Goal: Task Accomplishment & Management: Use online tool/utility

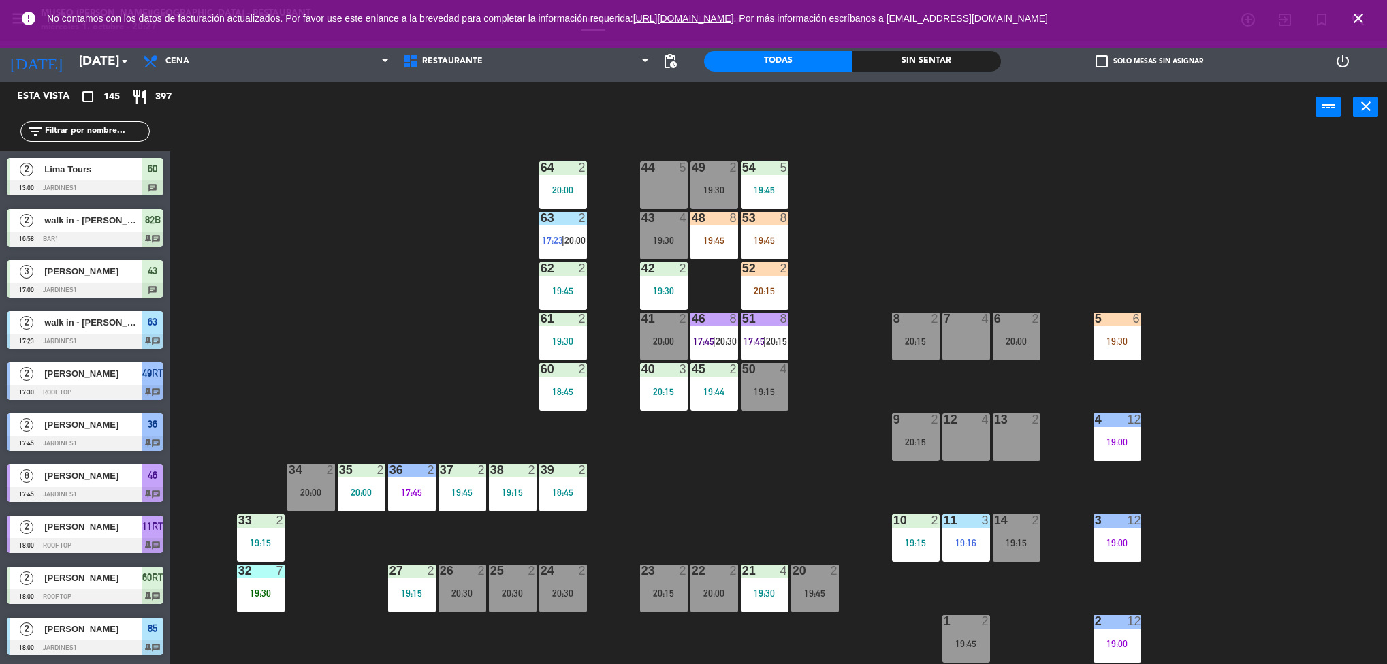
scroll to position [4, 0]
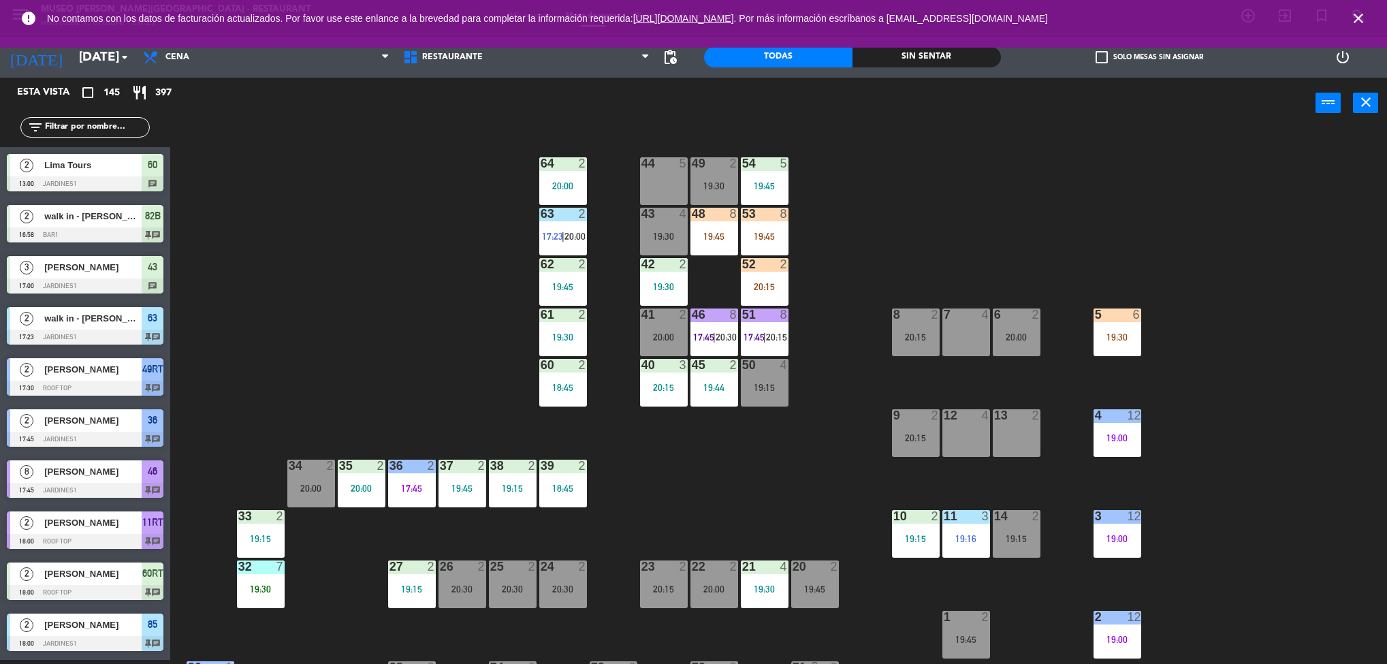
click at [1074, 476] on div "44 5 49 2 19:30 54 5 19:45 64 2 20:00 48 8 19:45 53 8 19:45 63 2 17:23 | 20:00 …" at bounding box center [785, 398] width 1203 height 531
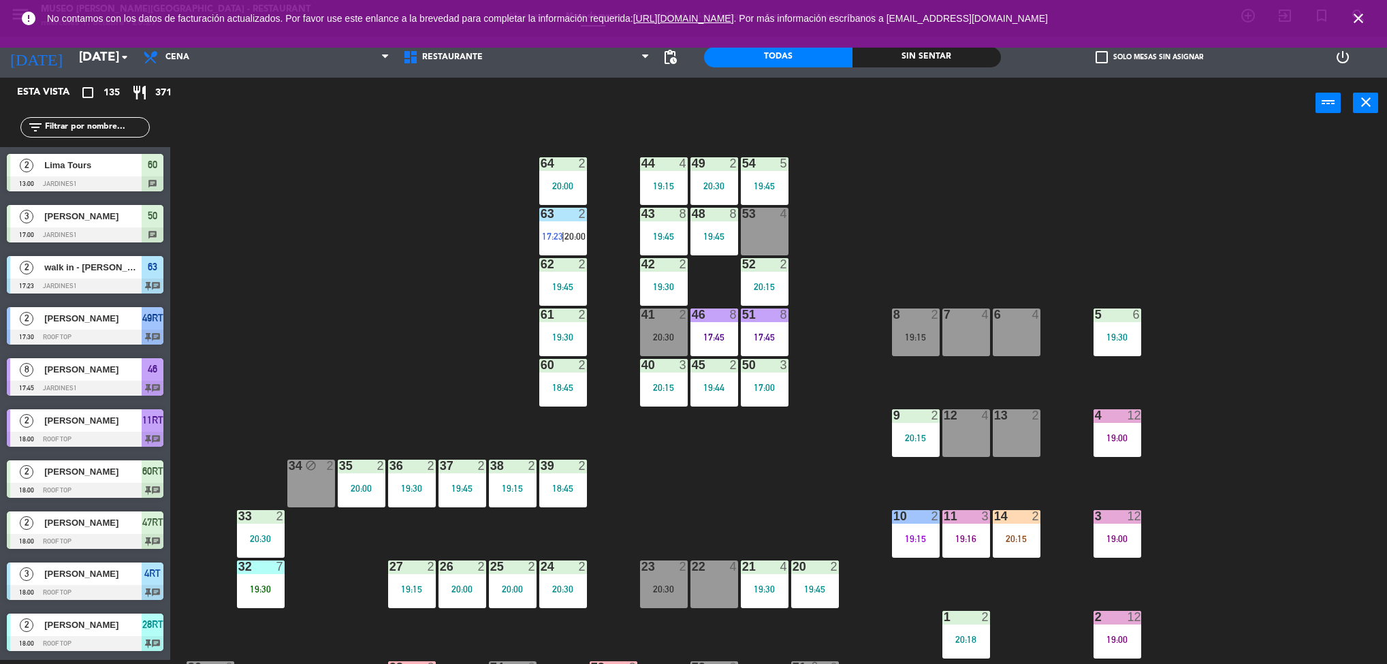
click at [1278, 454] on div "44 4 19:15 49 2 20:30 54 5 19:45 64 2 20:00 48 8 19:45 53 4 63 2 17:23 | 20:00 …" at bounding box center [785, 398] width 1203 height 531
click at [1281, 421] on div "44 4 19:15 49 2 20:30 54 5 19:45 64 2 20:00 48 8 19:45 53 4 63 2 17:23 | 20:00 …" at bounding box center [785, 398] width 1203 height 531
click at [1039, 532] on div "44 4 19:15 49 2 20:30 54 5 19:45 64 2 20:00 48 8 19:45 53 4 63 2 17:23 | 20:00 …" at bounding box center [785, 398] width 1203 height 531
click at [1230, 502] on div "44 4 19:15 49 2 20:30 54 5 19:45 64 2 20:00 48 8 19:45 53 4 63 2 17:23 | 20:00 …" at bounding box center [785, 398] width 1203 height 531
click at [1026, 531] on div "14 2 20:15" at bounding box center [1016, 534] width 48 height 48
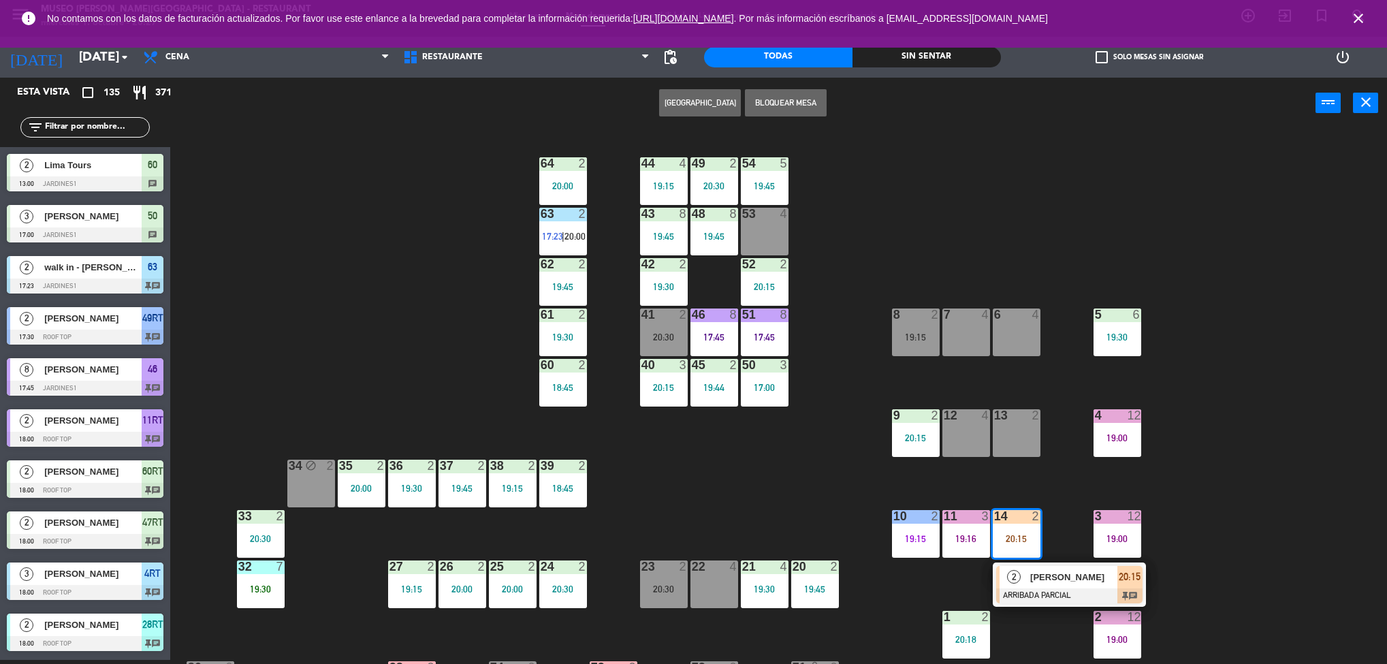
click at [1070, 574] on div "2 [PERSON_NAME] ARRIBADA PARCIAL 20:15 chat" at bounding box center [1069, 584] width 174 height 44
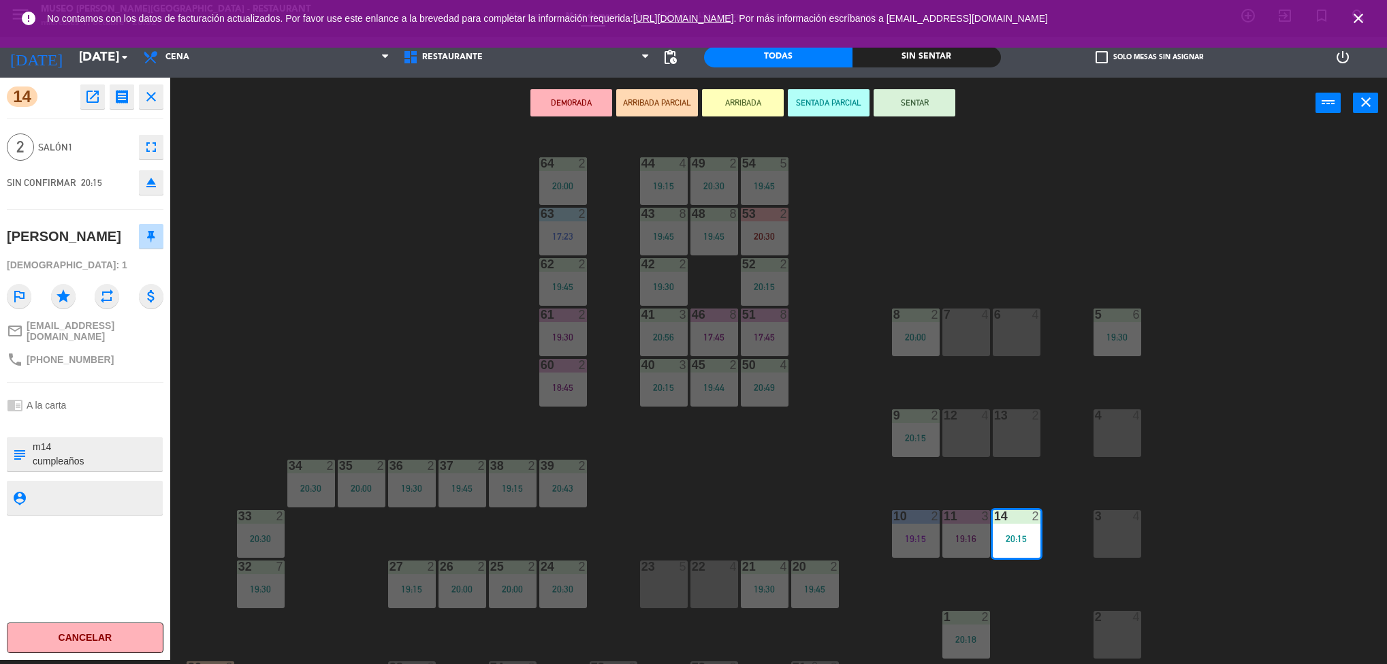
click at [470, 333] on div "44 4 19:15 49 2 20:30 54 5 19:45 64 2 20:00 48 8 19:45 53 2 20:30 63 2 17:23 43…" at bounding box center [785, 398] width 1203 height 531
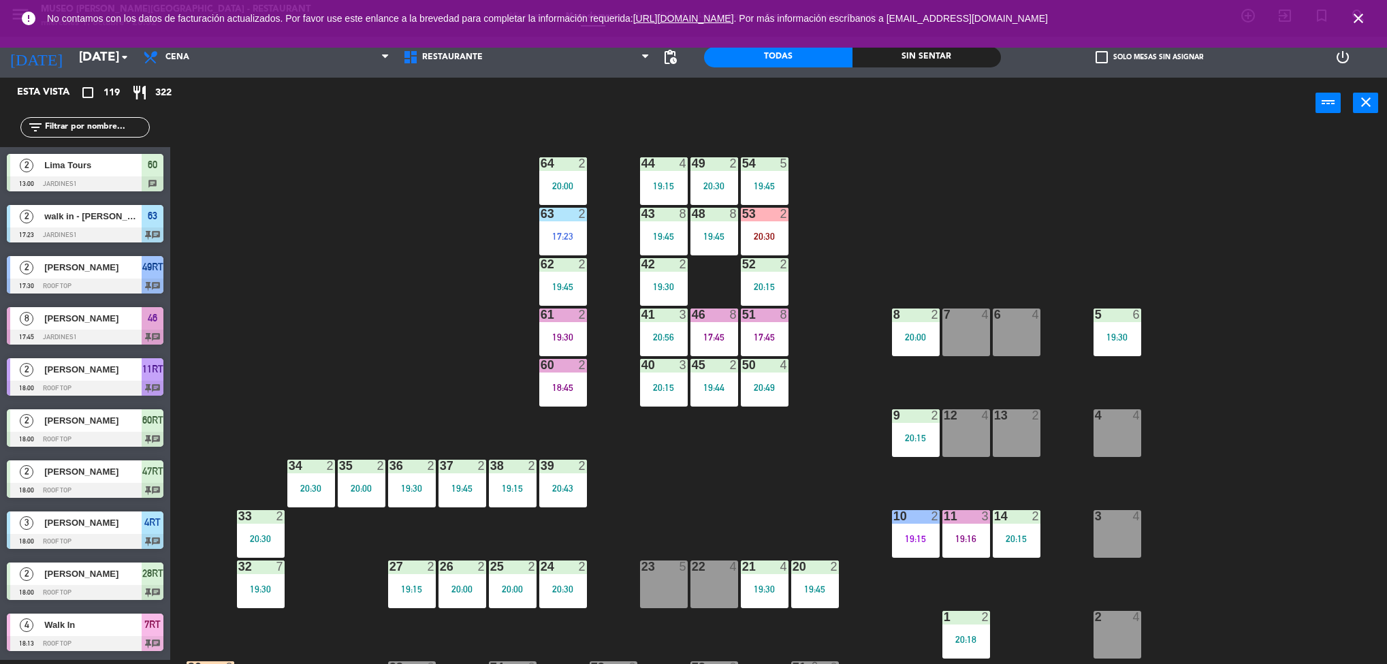
scroll to position [396, 0]
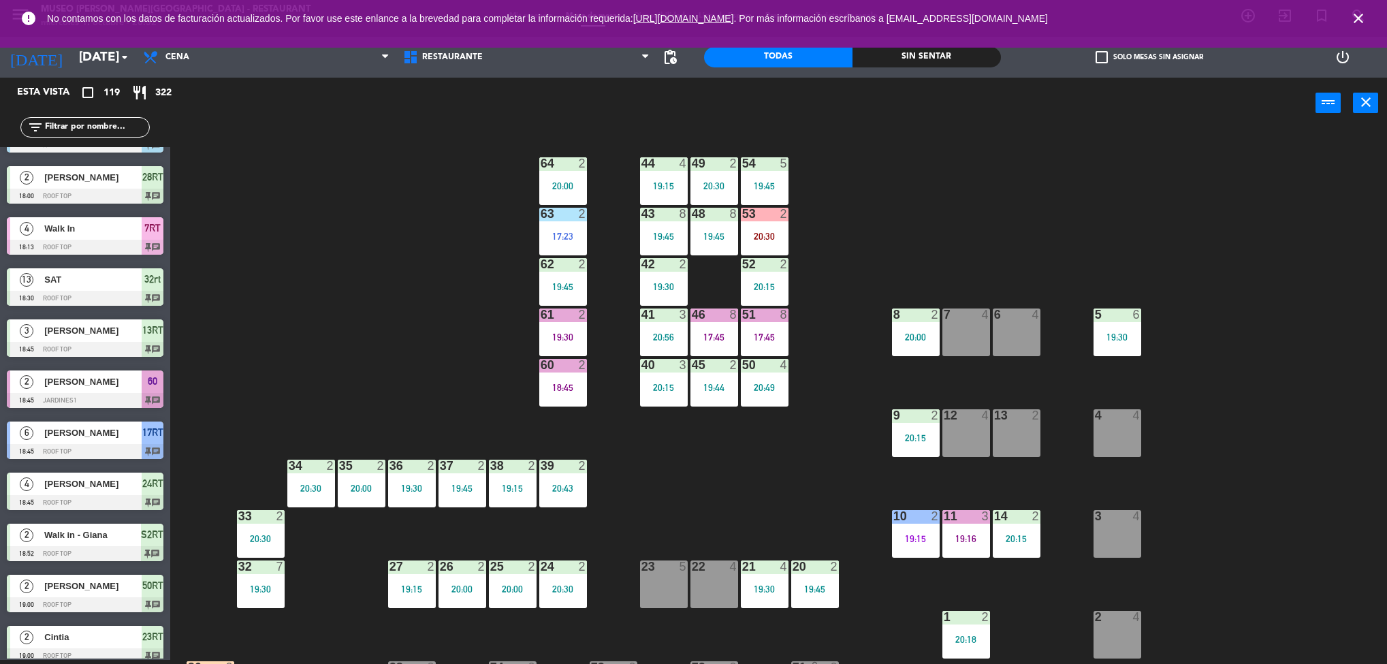
click at [1368, 378] on div "44 4 19:15 49 2 20:30 54 5 19:45 64 2 20:00 48 8 19:45 53 2 20:30 63 2 17:23 43…" at bounding box center [785, 398] width 1203 height 531
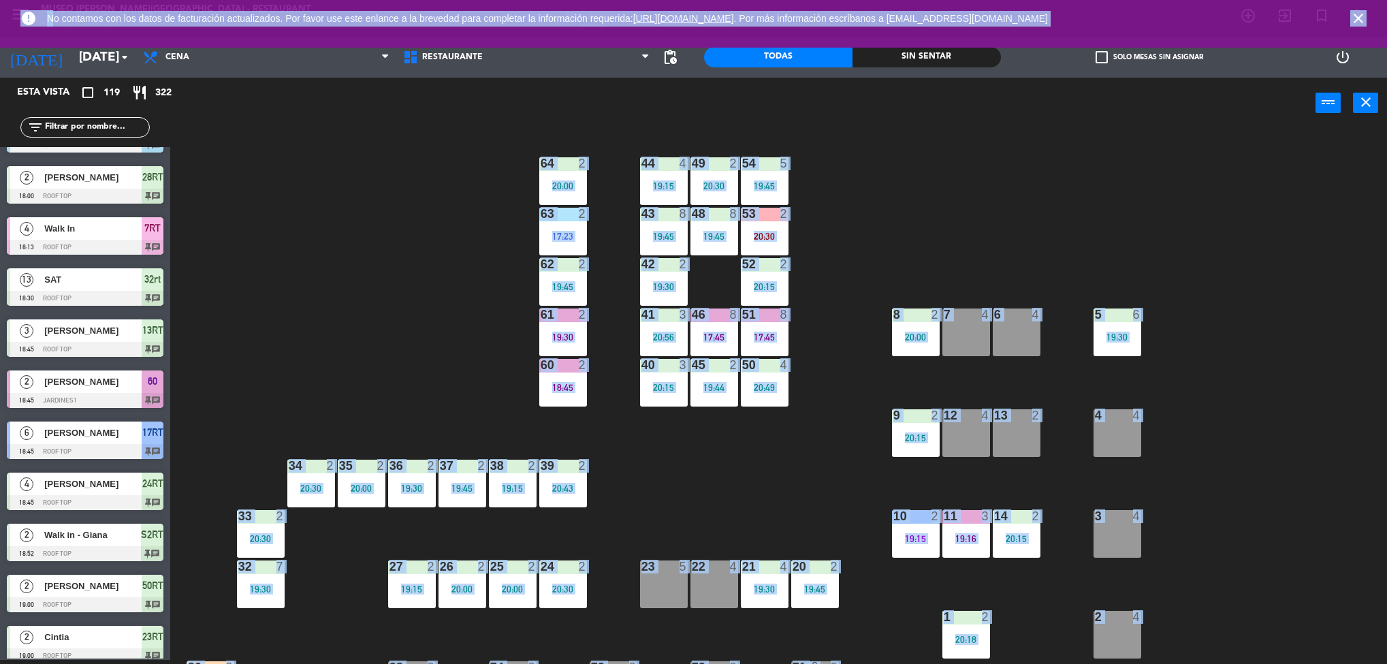
drag, startPoint x: 1372, startPoint y: 25, endPoint x: 1378, endPoint y: 344, distance: 318.6
click at [1378, 344] on div "menu [GEOGRAPHIC_DATA][PERSON_NAME] - Restaurant [DATE] 1. octubre - 20:52 Mis …" at bounding box center [693, 332] width 1387 height 664
click at [1361, 27] on span "close" at bounding box center [1358, 18] width 37 height 37
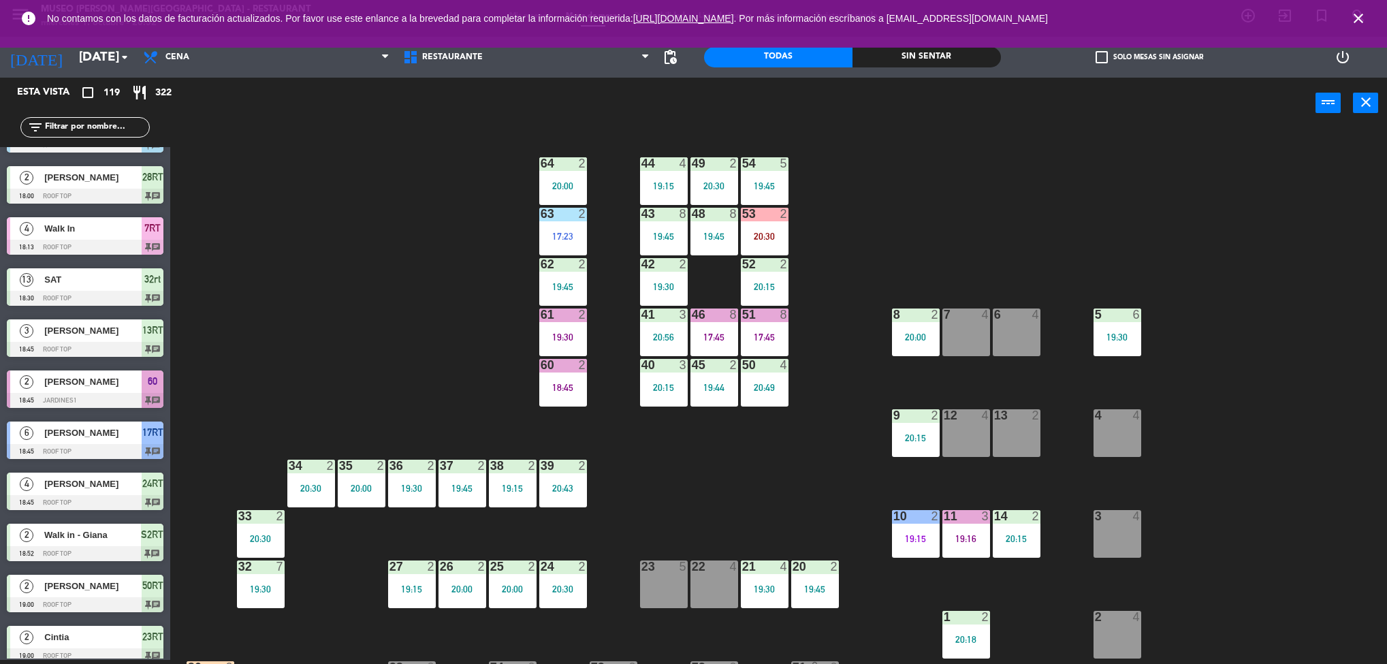
click at [1367, 19] on span "close" at bounding box center [1358, 18] width 37 height 37
click at [1363, 20] on icon "close" at bounding box center [1358, 18] width 16 height 16
click at [1372, 156] on ng-component "menu [GEOGRAPHIC_DATA][PERSON_NAME] - Restaurant [DATE] 1. octubre - 20:52 Mis …" at bounding box center [693, 330] width 1387 height 668
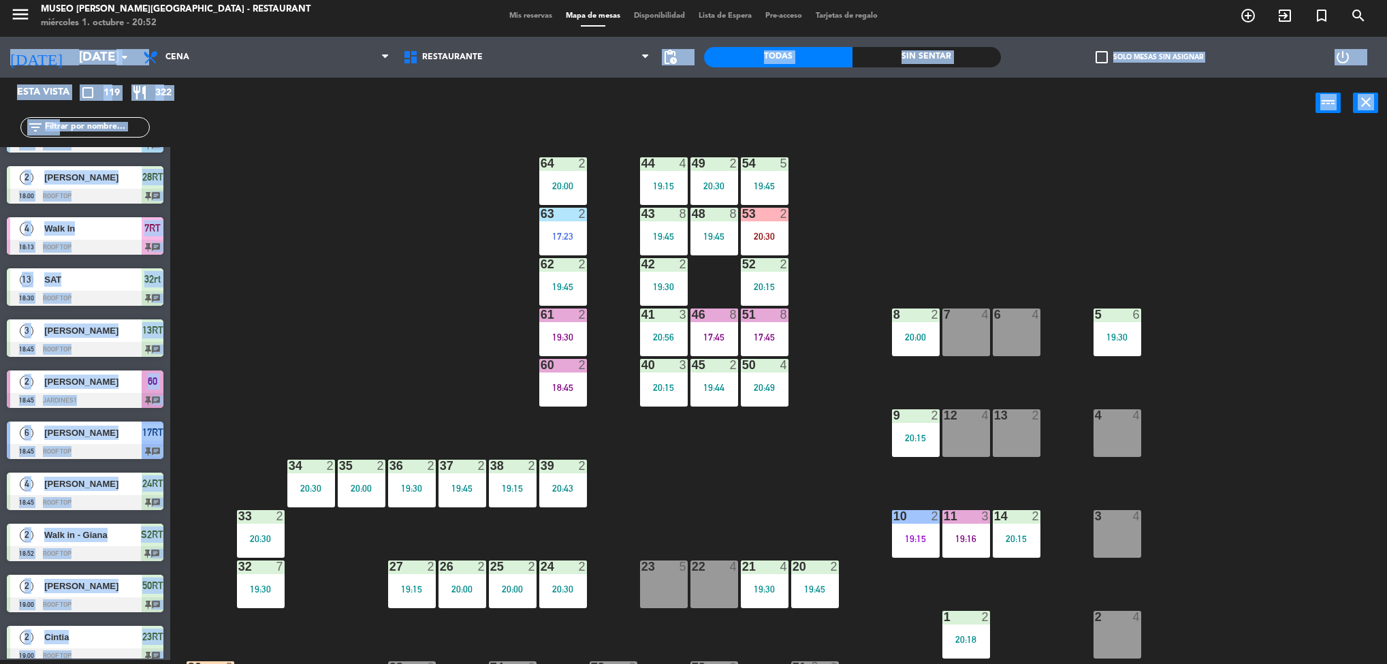
click at [976, 203] on div "44 4 19:15 49 2 20:30 54 5 19:45 64 2 20:00 48 8 19:45 53 2 20:30 63 2 17:23 43…" at bounding box center [785, 398] width 1203 height 531
click at [954, 191] on div "44 4 19:15 49 2 20:30 54 5 19:45 64 2 20:00 48 8 19:45 53 2 20:30 63 2 17:23 43…" at bounding box center [785, 398] width 1203 height 531
click at [758, 468] on div "44 4 19:15 49 2 20:30 54 5 19:45 64 2 20:00 48 8 19:45 53 2 20:30 63 2 17:23 43…" at bounding box center [785, 398] width 1203 height 531
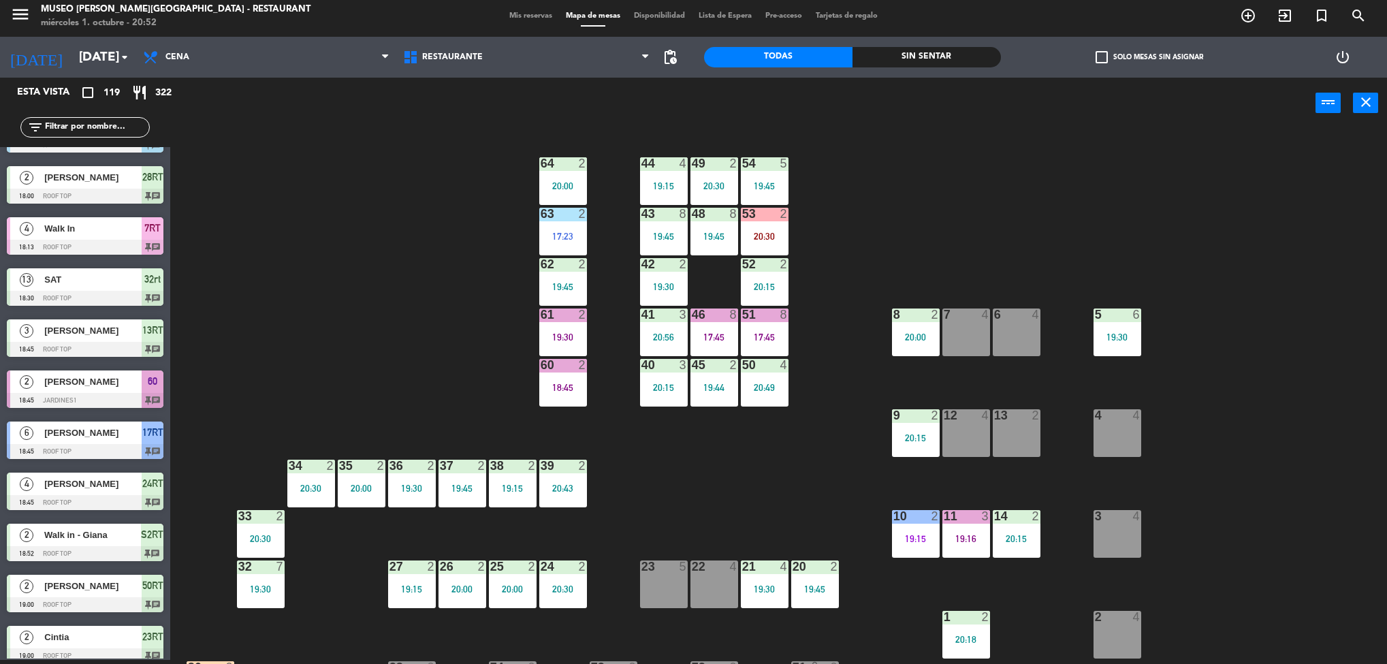
click at [741, 490] on div "44 4 19:15 49 2 20:30 54 5 19:45 64 2 20:00 48 8 19:45 53 2 20:30 63 2 17:23 43…" at bounding box center [785, 398] width 1203 height 531
click at [731, 492] on div "44 4 19:15 49 2 20:30 54 5 19:45 64 2 20:00 48 8 19:45 53 2 20:30 63 2 17:23 43…" at bounding box center [785, 398] width 1203 height 531
click at [930, 60] on div "Sin sentar" at bounding box center [926, 57] width 148 height 20
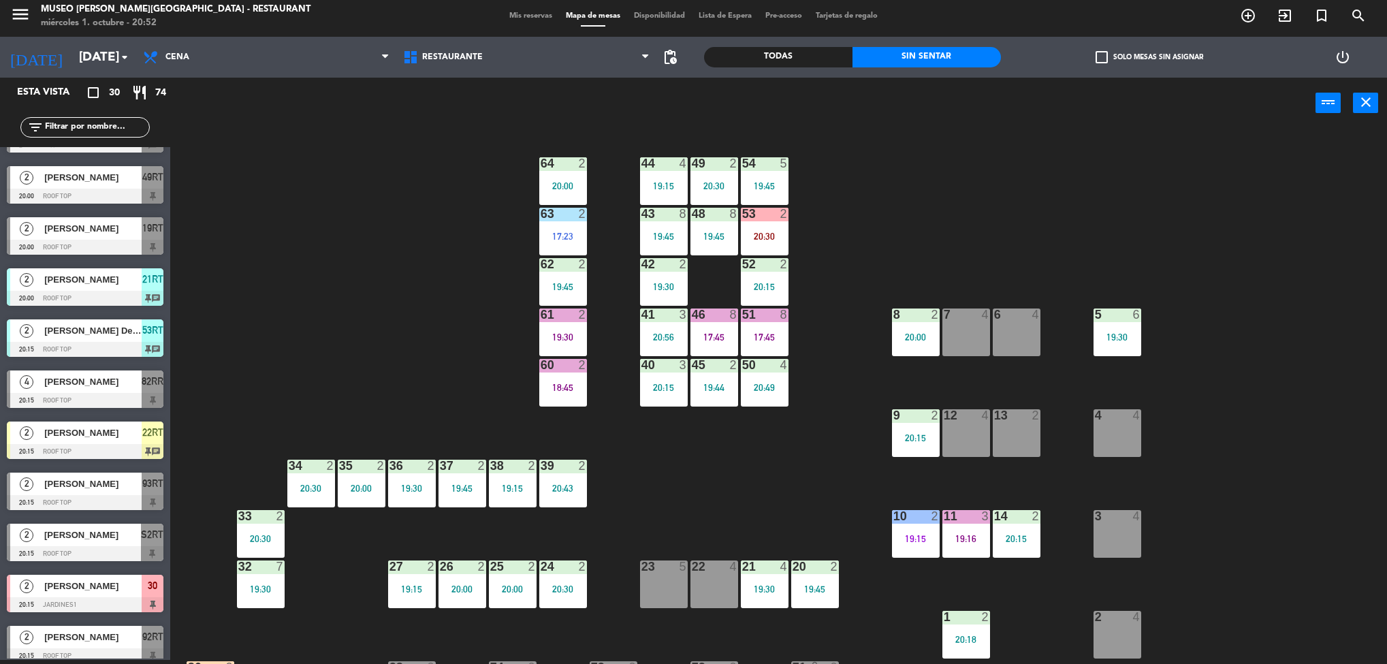
click at [562, 380] on div "60 2 18:45" at bounding box center [563, 383] width 48 height 48
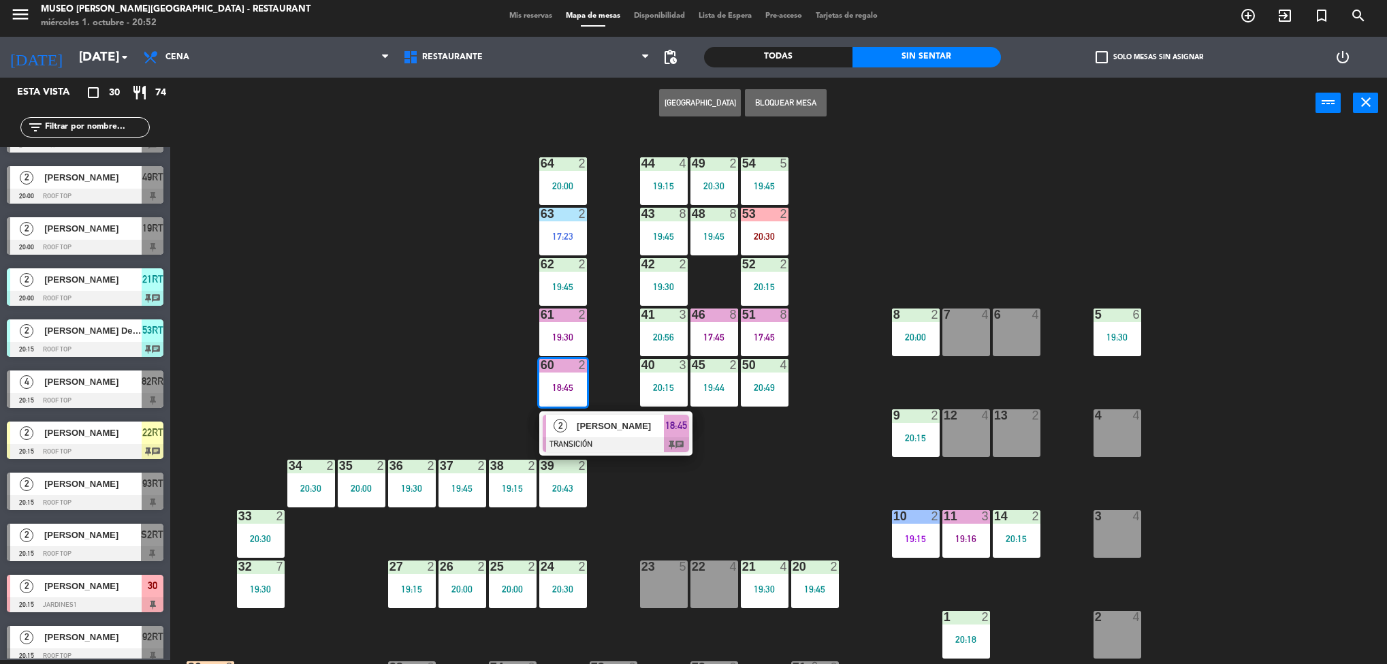
click at [764, 485] on div "44 4 19:15 49 2 20:30 54 5 19:45 64 2 20:00 48 8 19:45 53 2 20:30 63 2 17:23 43…" at bounding box center [785, 398] width 1203 height 531
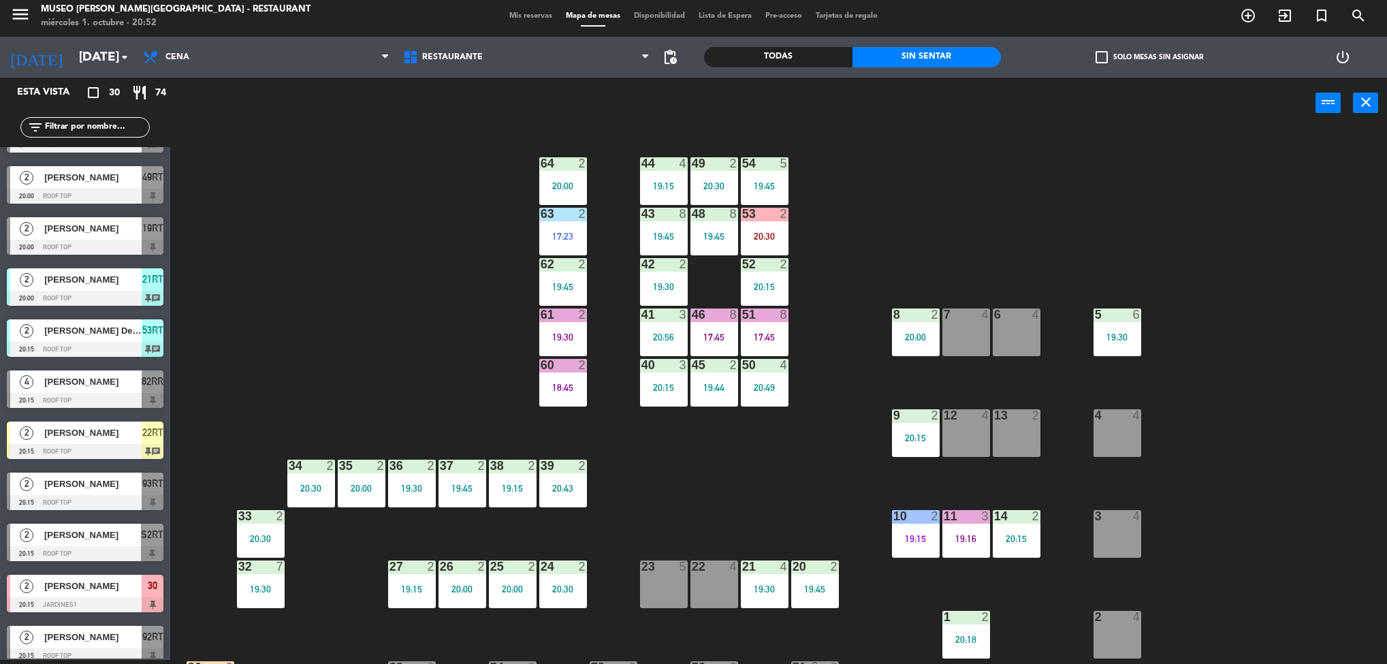
click at [664, 376] on div "40 3 20:15" at bounding box center [664, 383] width 48 height 48
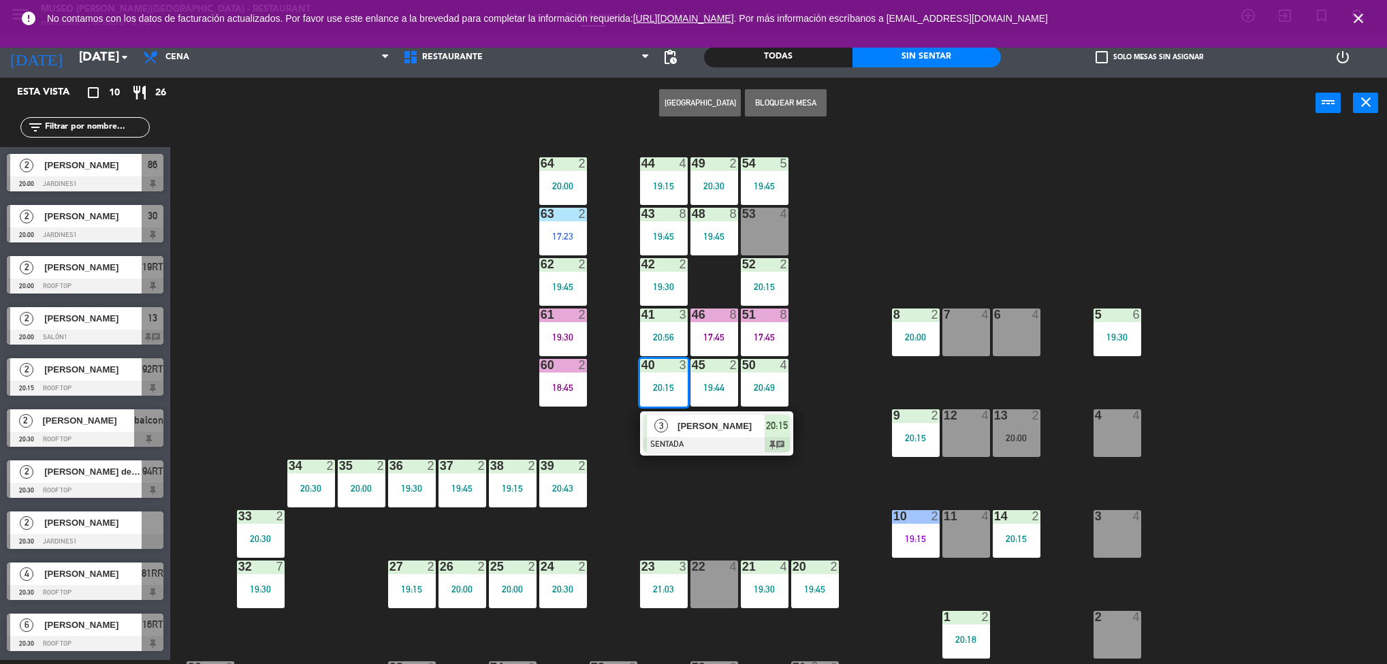
scroll to position [0, 0]
